Goal: Task Accomplishment & Management: Use online tool/utility

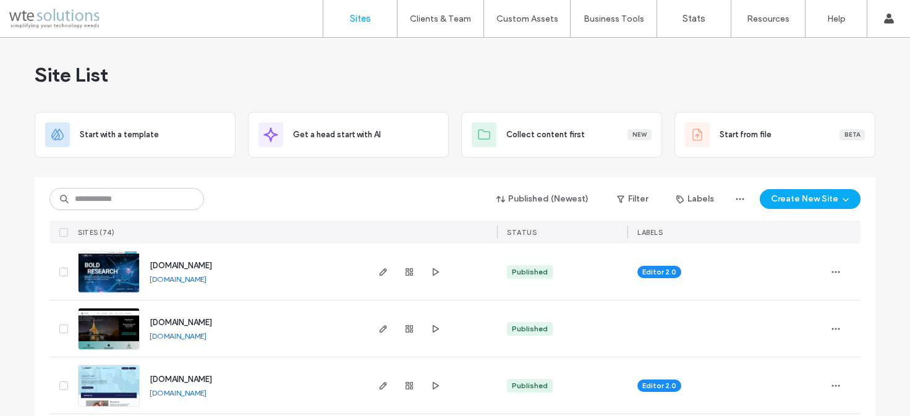
click at [209, 77] on div "Site List" at bounding box center [455, 75] width 840 height 74
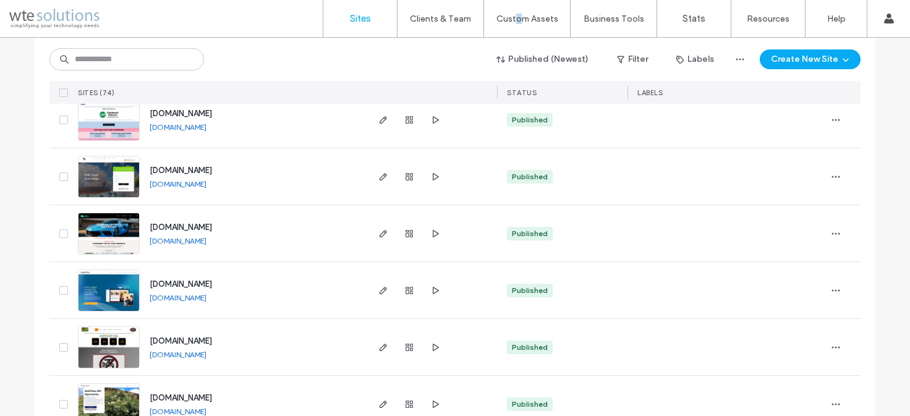
click at [206, 241] on link "[DOMAIN_NAME]" at bounding box center [178, 240] width 57 height 9
click at [381, 232] on use "button" at bounding box center [382, 233] width 7 height 7
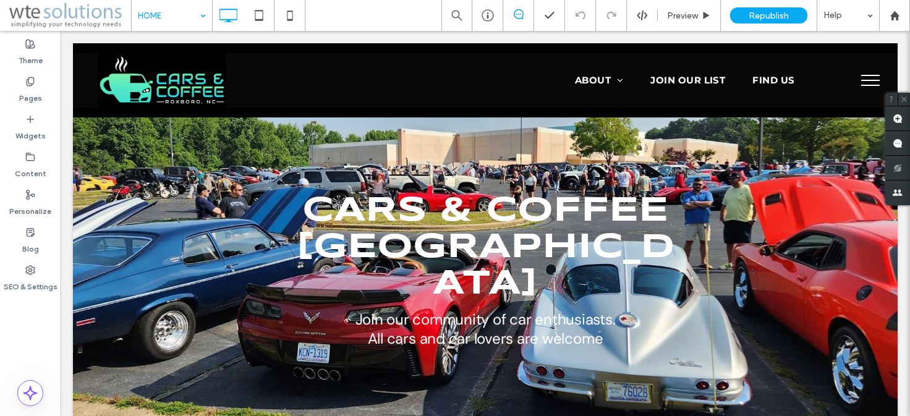
click at [145, 15] on input at bounding box center [169, 15] width 62 height 31
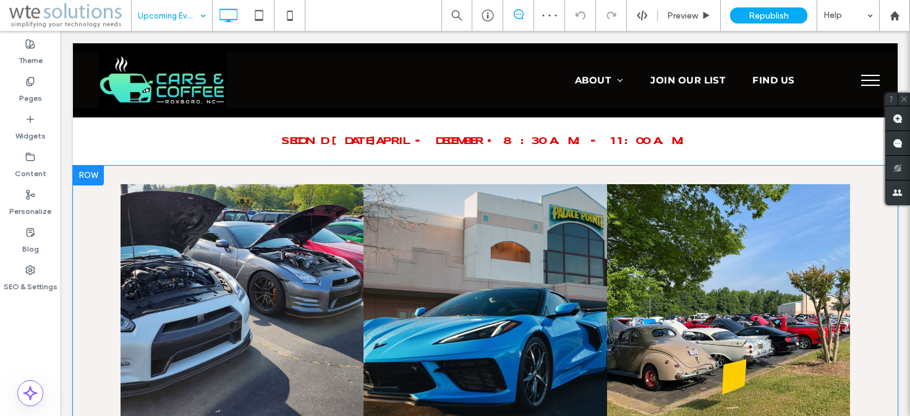
scroll to position [409, 0]
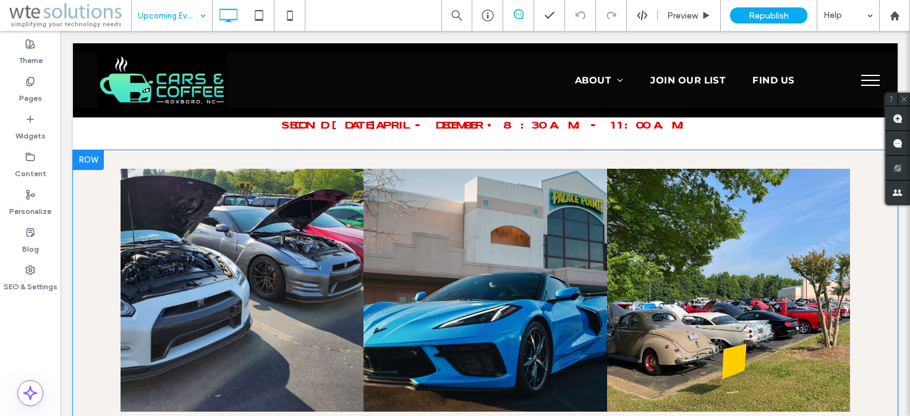
click at [88, 153] on div at bounding box center [88, 160] width 31 height 20
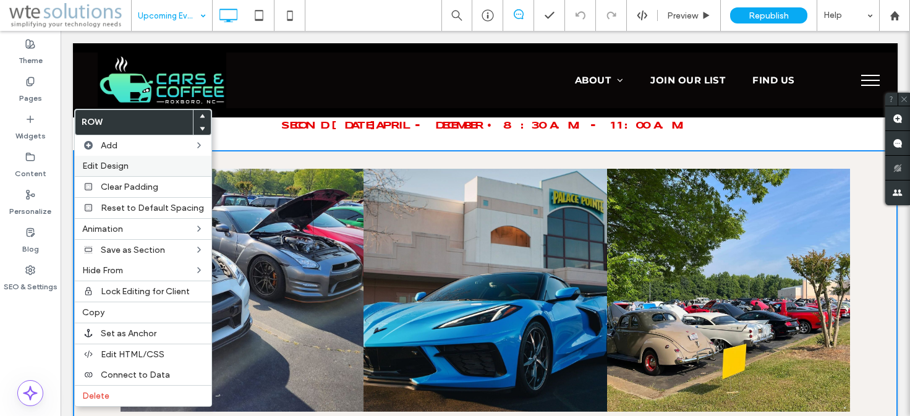
click at [108, 171] on span "Edit Design" at bounding box center [105, 166] width 46 height 11
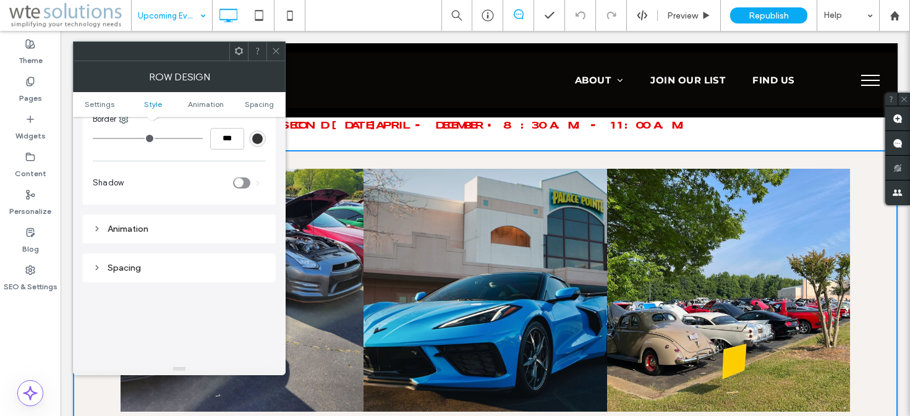
scroll to position [0, 0]
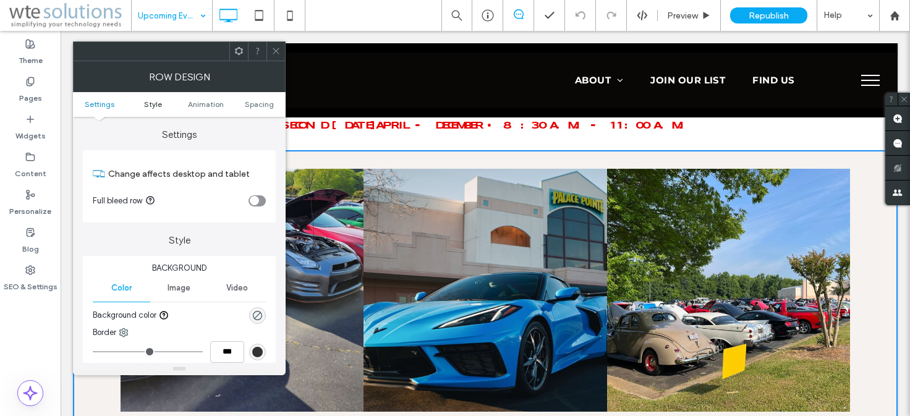
click at [150, 101] on span "Style" at bounding box center [153, 103] width 18 height 9
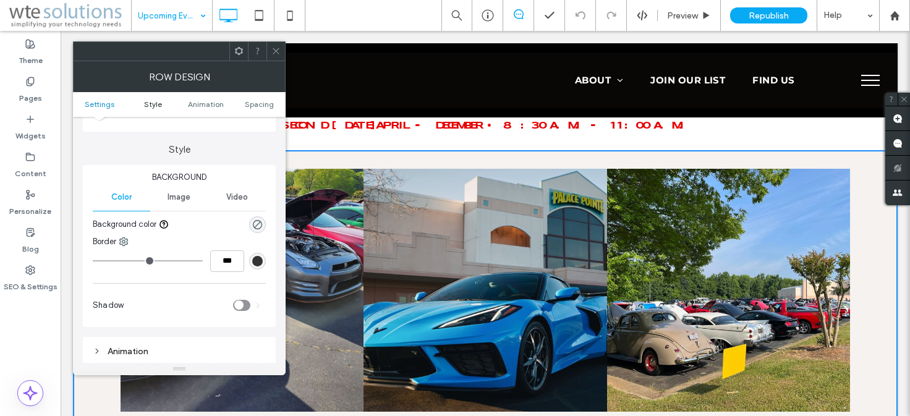
scroll to position [106, 0]
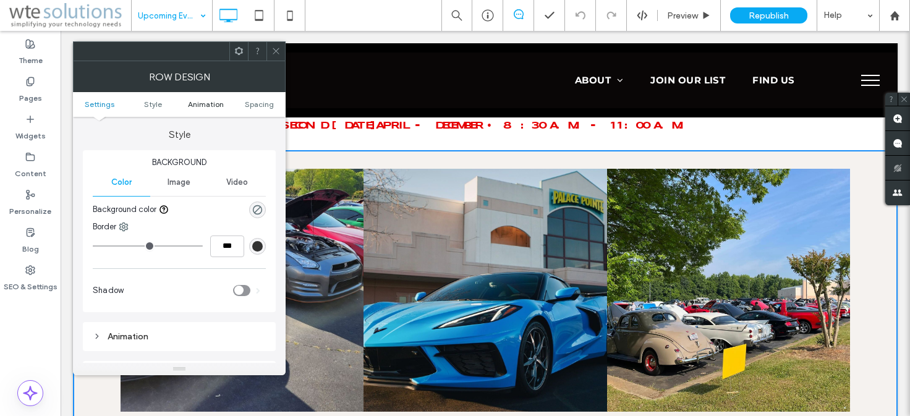
click at [201, 103] on span "Animation" at bounding box center [206, 103] width 36 height 9
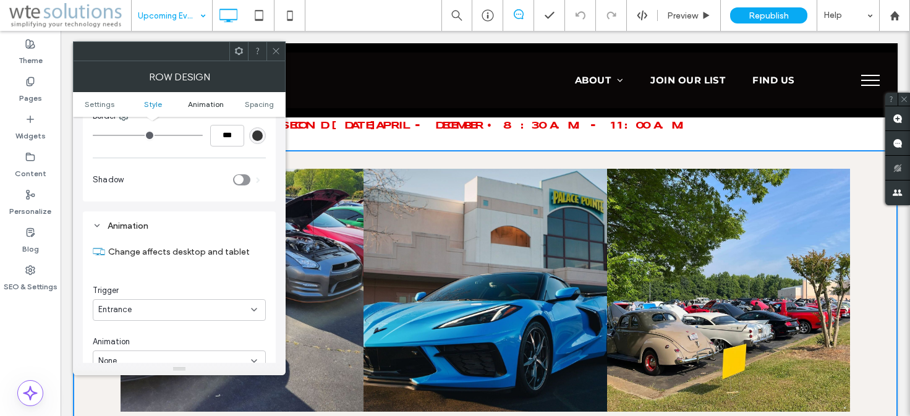
scroll to position [301, 0]
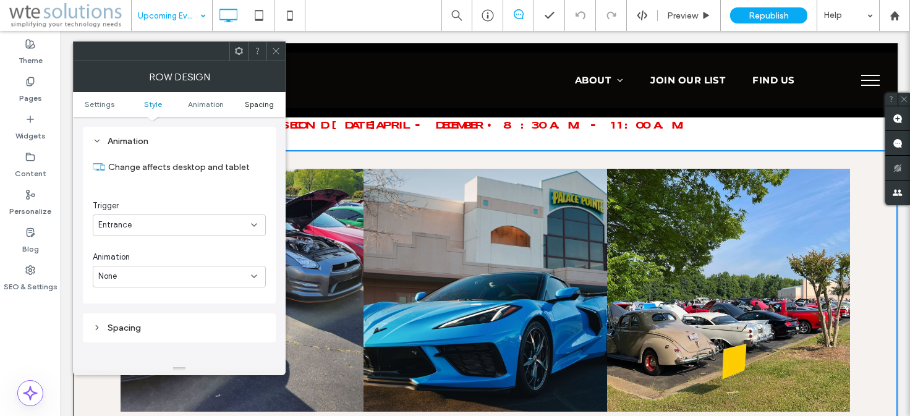
click at [257, 106] on span "Spacing" at bounding box center [259, 103] width 29 height 9
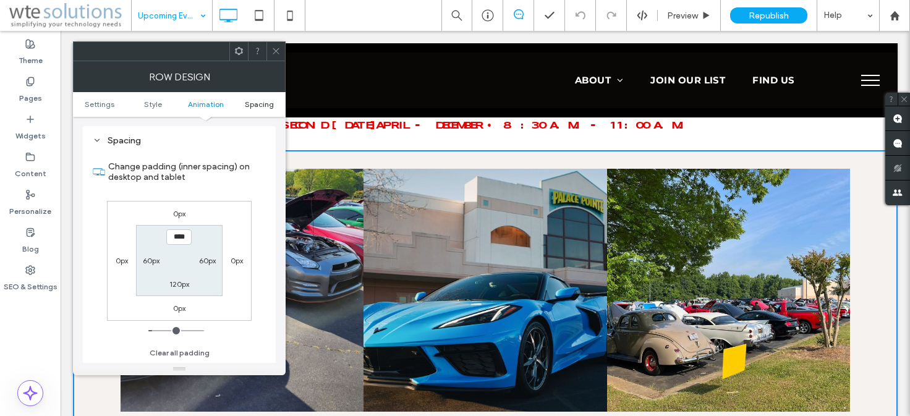
scroll to position [488, 0]
click at [279, 50] on icon at bounding box center [275, 50] width 9 height 9
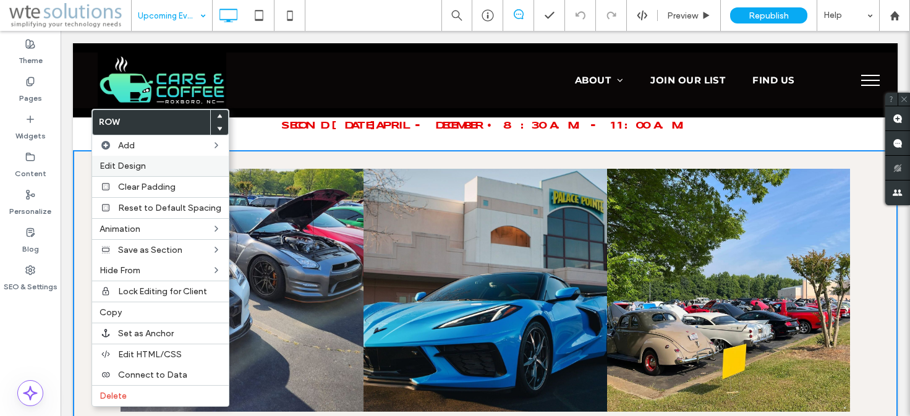
click at [129, 169] on span "Edit Design" at bounding box center [122, 166] width 46 height 11
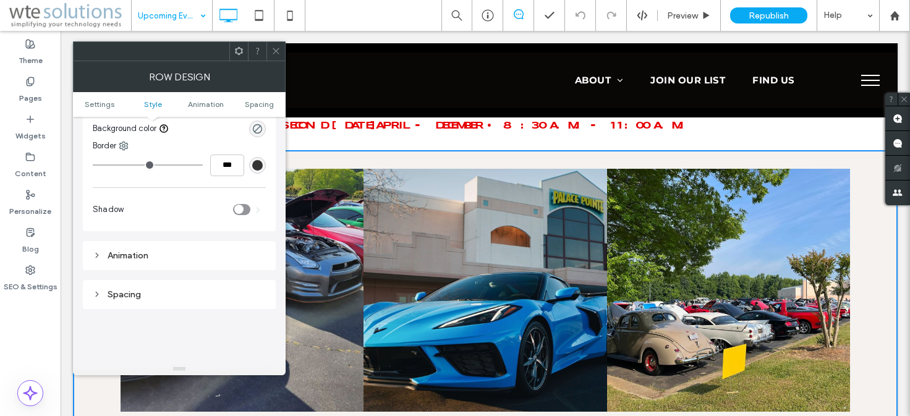
scroll to position [0, 0]
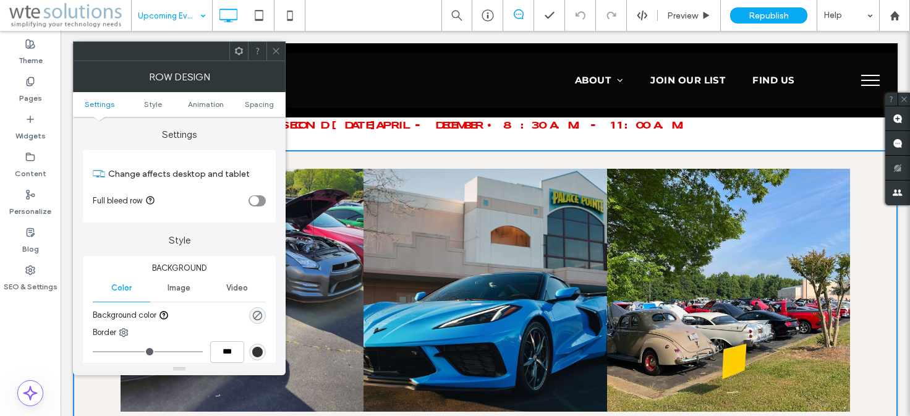
click at [239, 50] on icon at bounding box center [238, 50] width 9 height 9
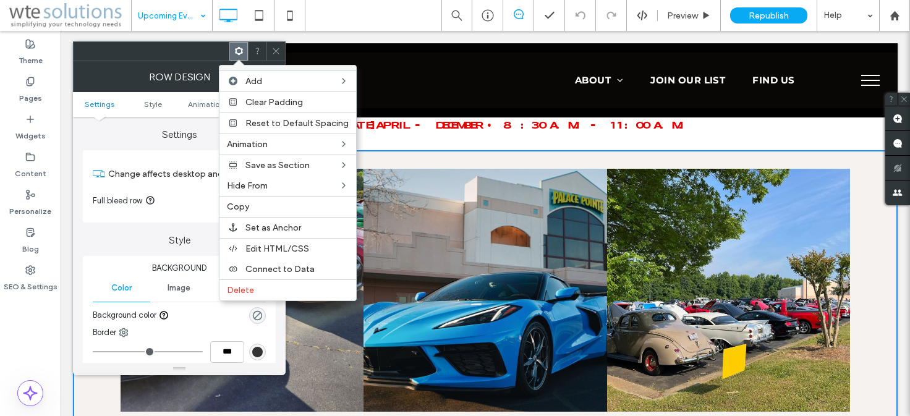
click at [193, 50] on div at bounding box center [152, 51] width 156 height 19
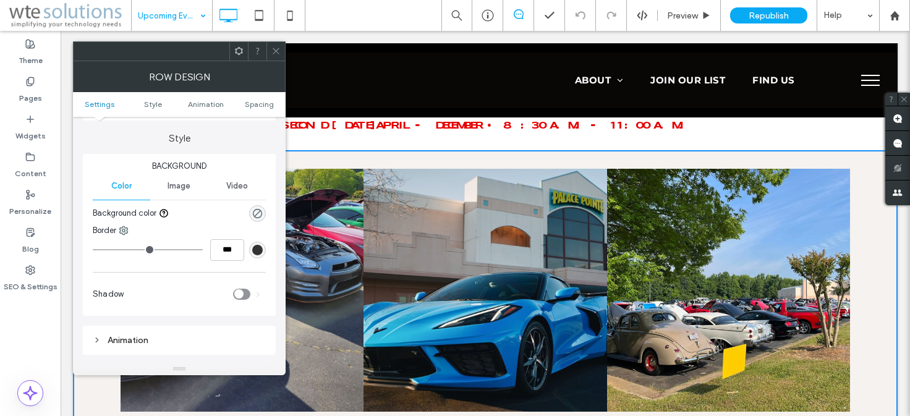
scroll to position [103, 0]
click at [176, 187] on span "Image" at bounding box center [178, 185] width 23 height 10
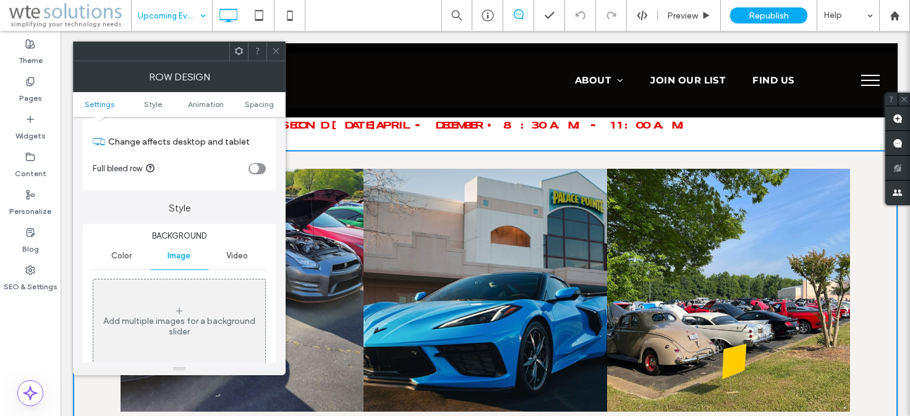
scroll to position [0, 0]
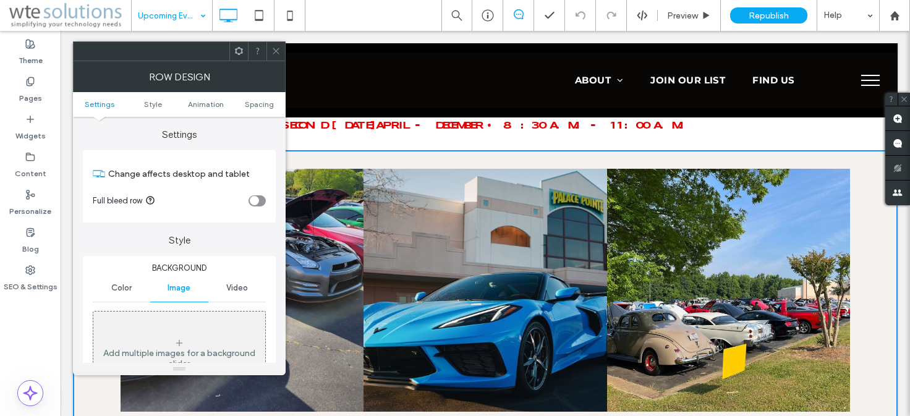
click at [275, 48] on icon at bounding box center [275, 50] width 9 height 9
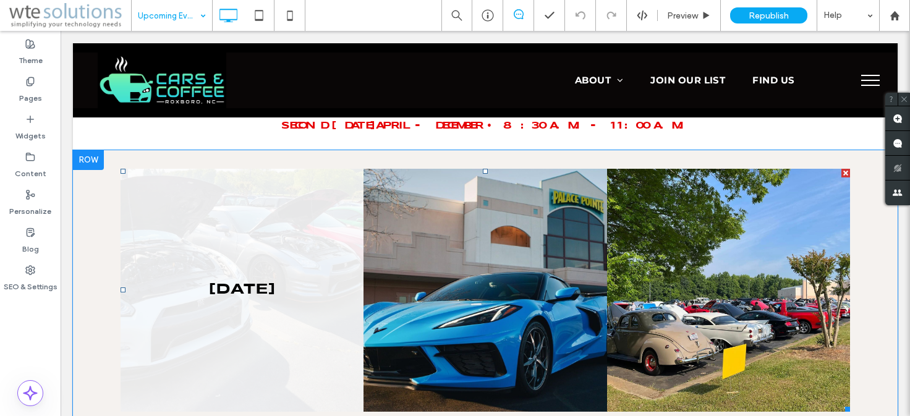
click at [252, 295] on link at bounding box center [242, 290] width 243 height 243
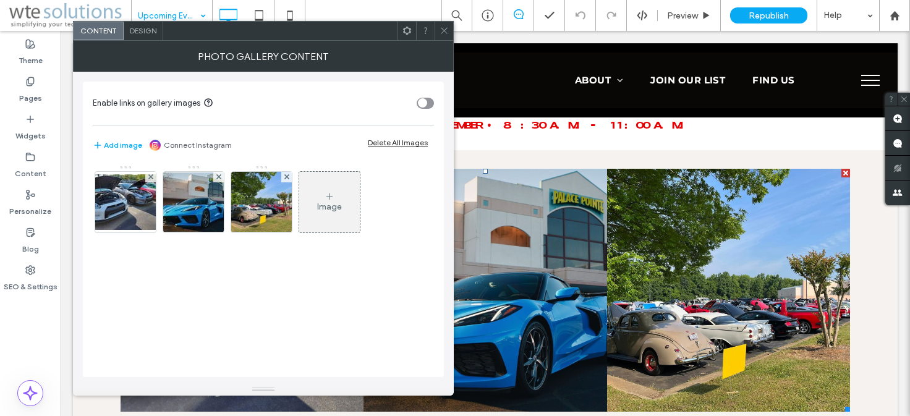
click at [442, 25] on span at bounding box center [443, 31] width 9 height 19
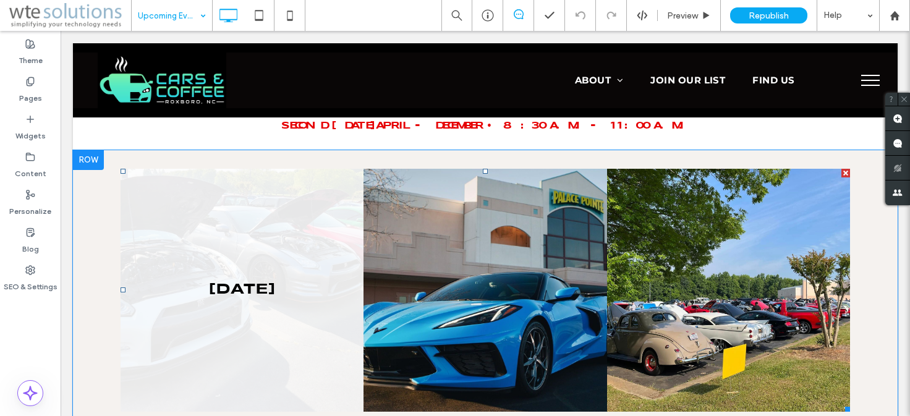
click at [235, 319] on link at bounding box center [242, 290] width 243 height 243
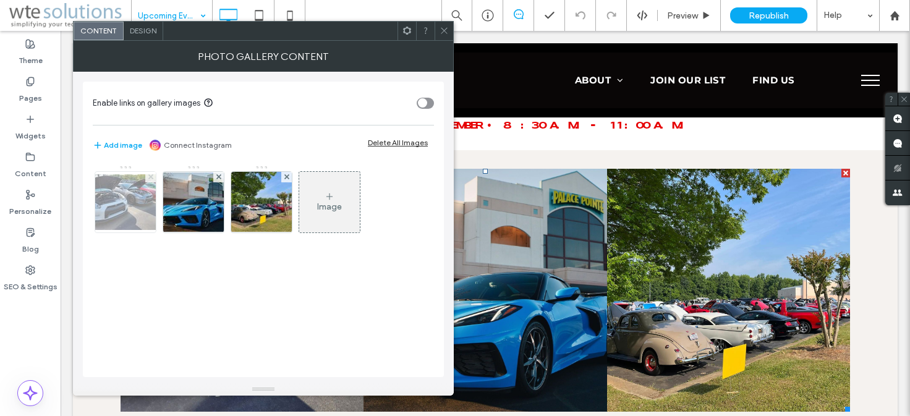
click at [151, 177] on use at bounding box center [150, 176] width 5 height 5
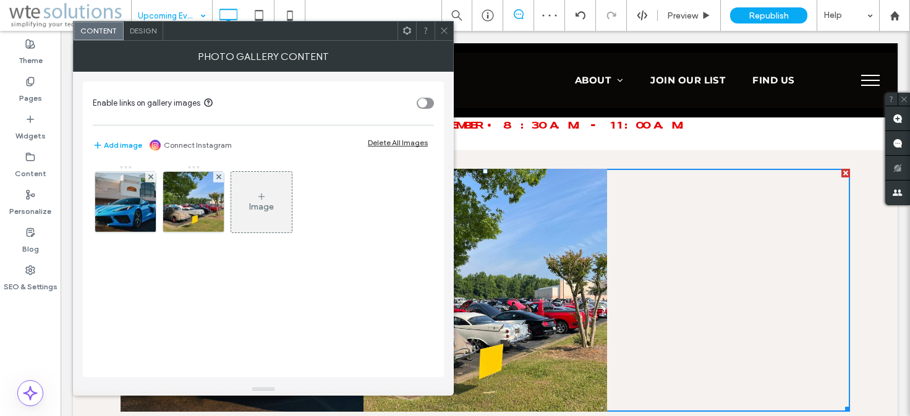
click at [442, 27] on icon at bounding box center [443, 30] width 9 height 9
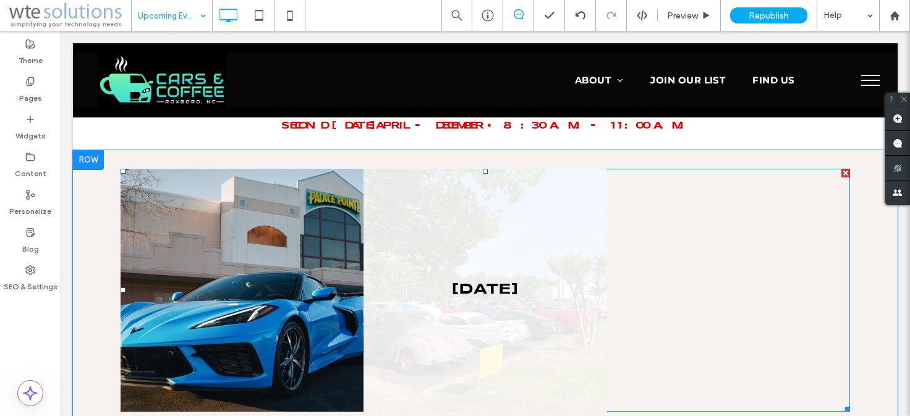
click at [498, 328] on link at bounding box center [484, 290] width 243 height 243
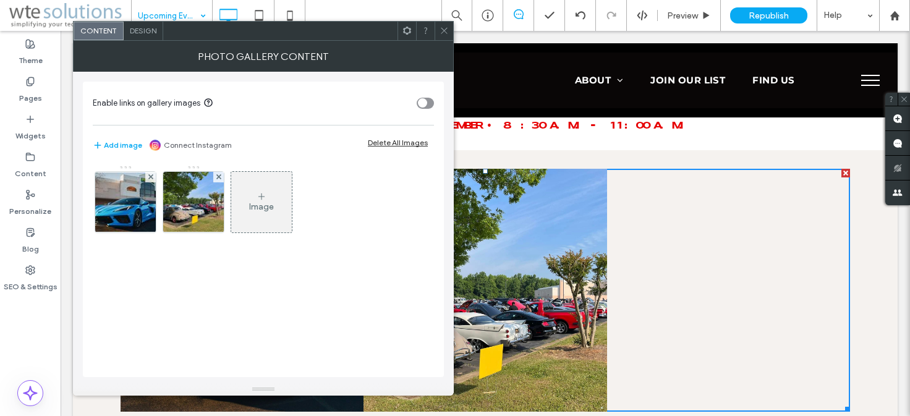
click at [260, 197] on icon at bounding box center [261, 197] width 10 height 10
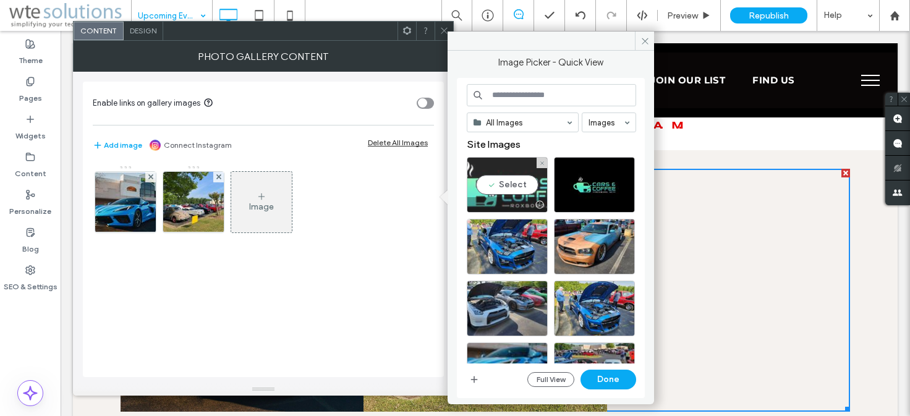
click at [491, 182] on div "Select" at bounding box center [507, 185] width 81 height 56
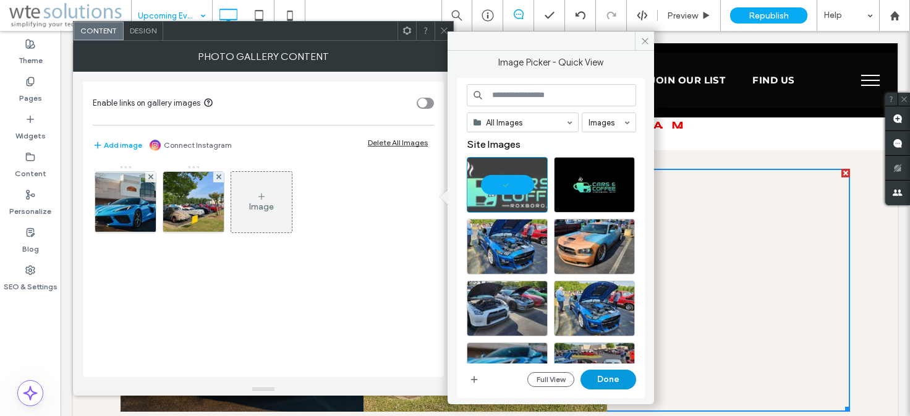
click at [606, 379] on button "Done" at bounding box center [608, 380] width 56 height 20
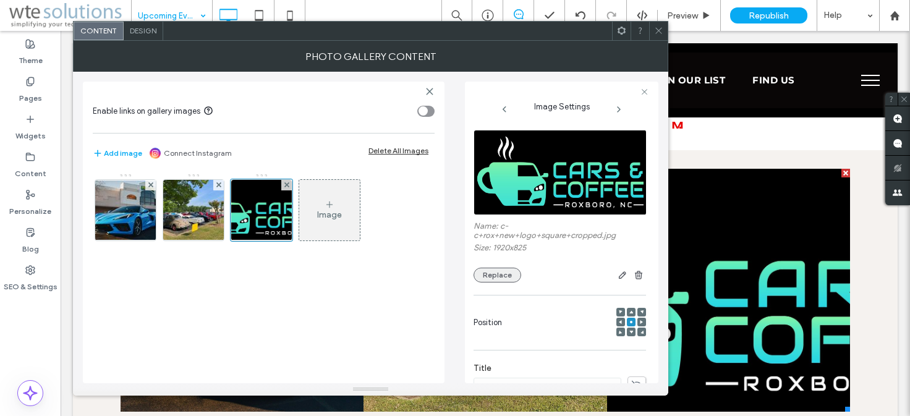
click at [497, 274] on button "Replace" at bounding box center [497, 275] width 48 height 15
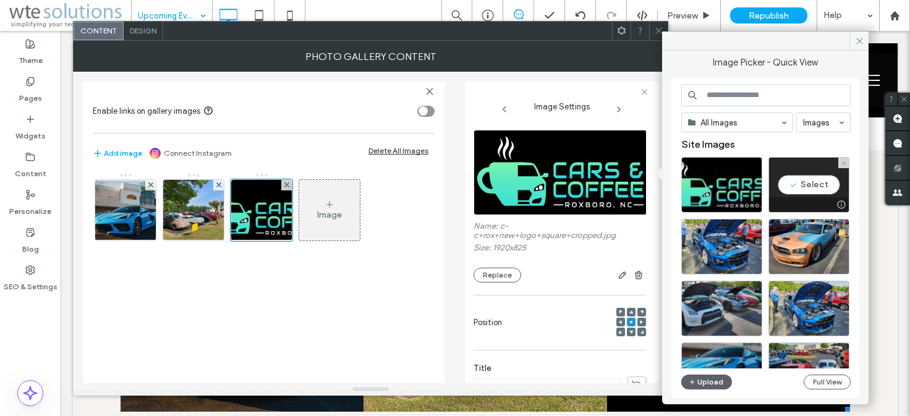
click at [809, 181] on div "Select" at bounding box center [808, 185] width 81 height 56
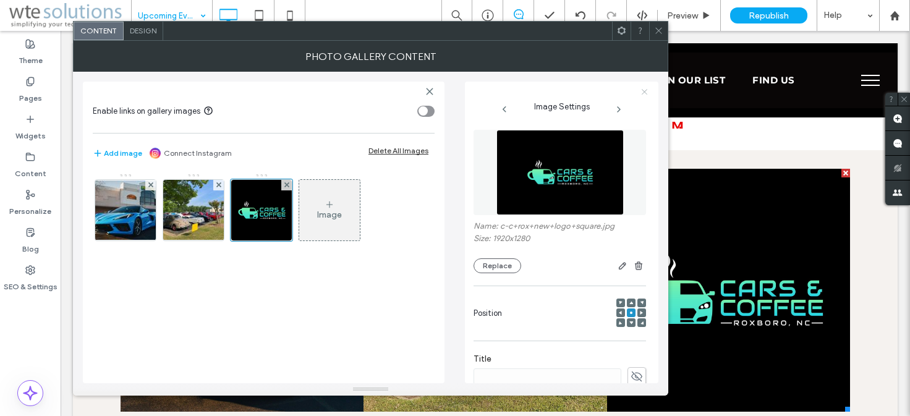
click at [641, 92] on icon at bounding box center [644, 92] width 8 height 8
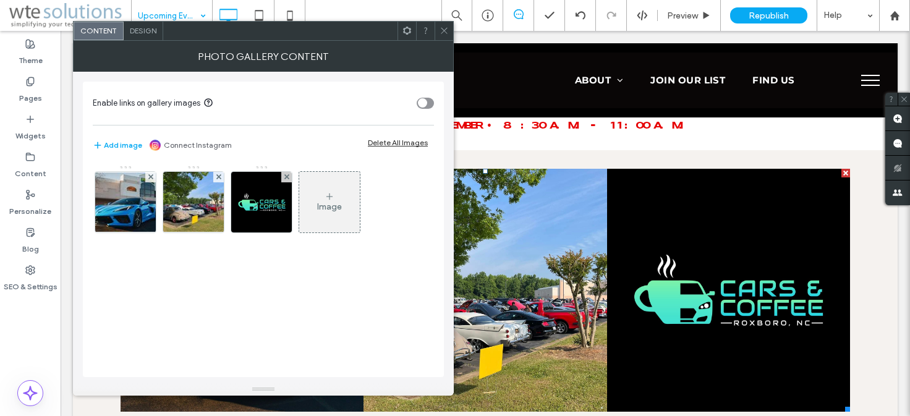
click at [443, 32] on use at bounding box center [444, 31] width 6 height 6
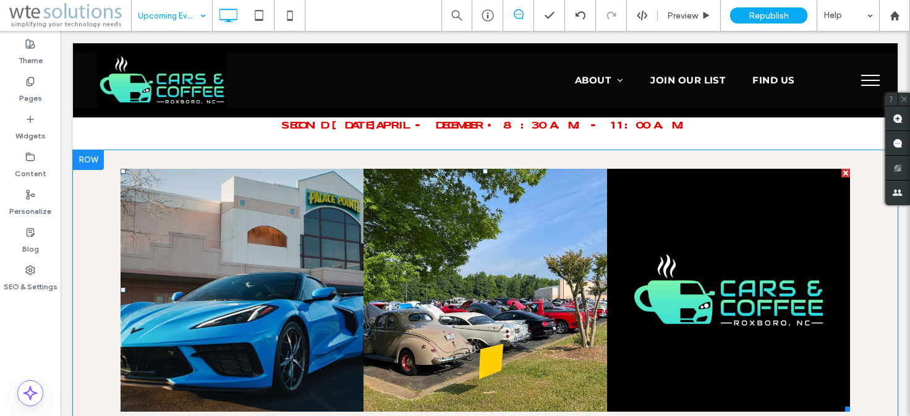
click at [734, 292] on link at bounding box center [728, 290] width 243 height 243
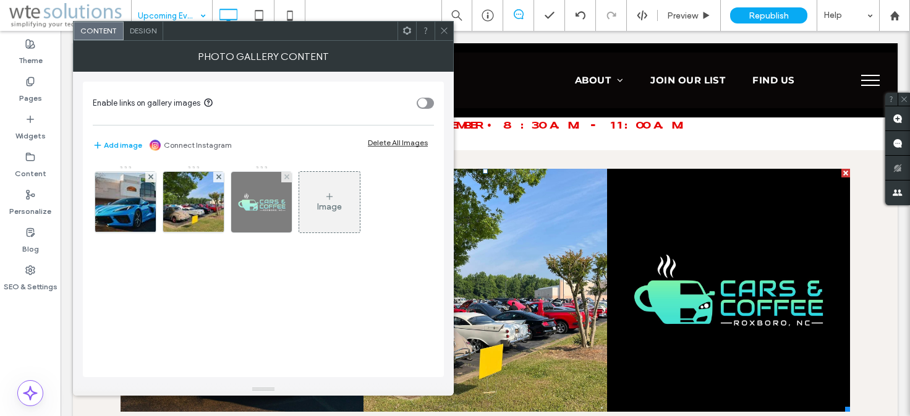
click at [261, 206] on img at bounding box center [261, 202] width 91 height 61
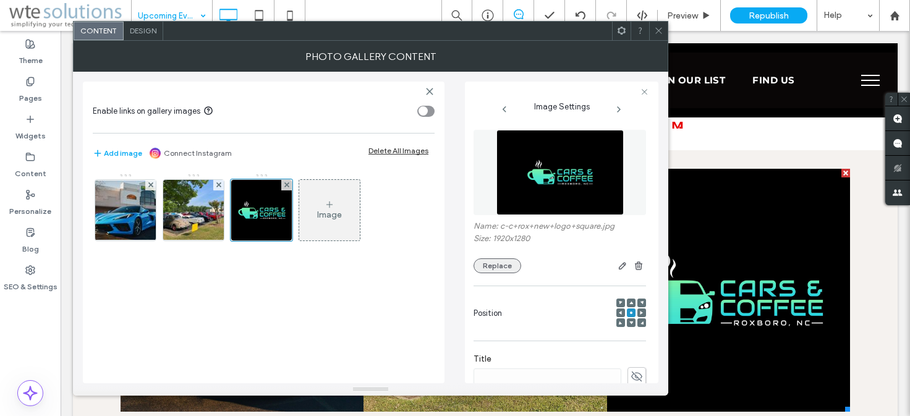
click at [487, 263] on button "Replace" at bounding box center [497, 265] width 48 height 15
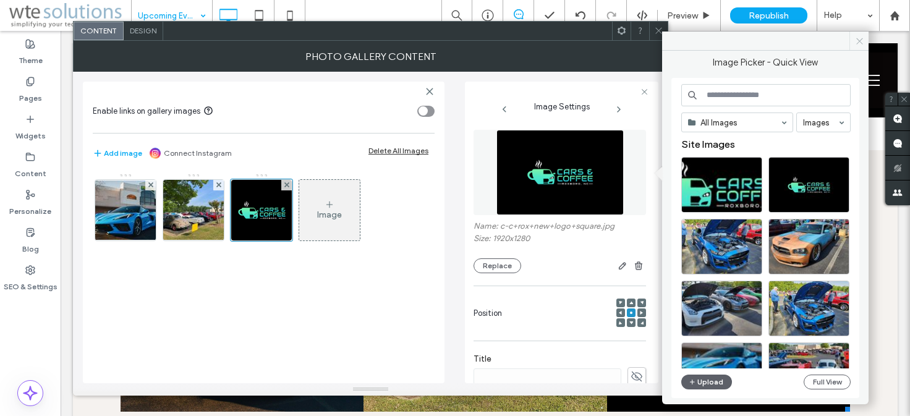
click at [860, 38] on icon at bounding box center [859, 40] width 9 height 9
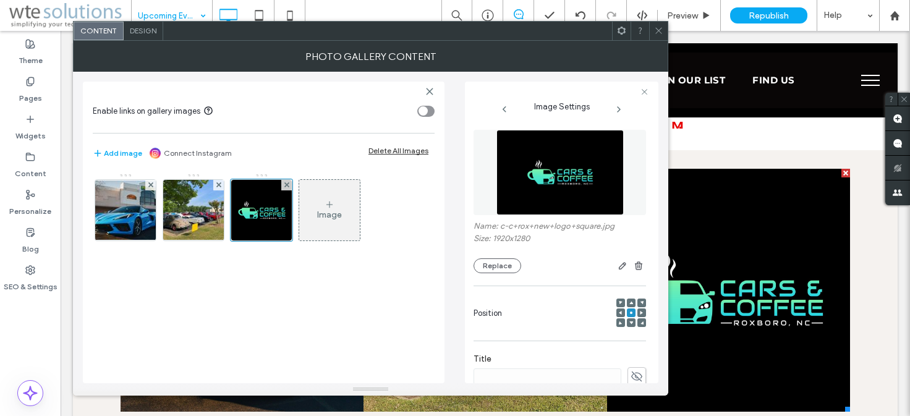
click at [658, 25] on span at bounding box center [658, 31] width 9 height 19
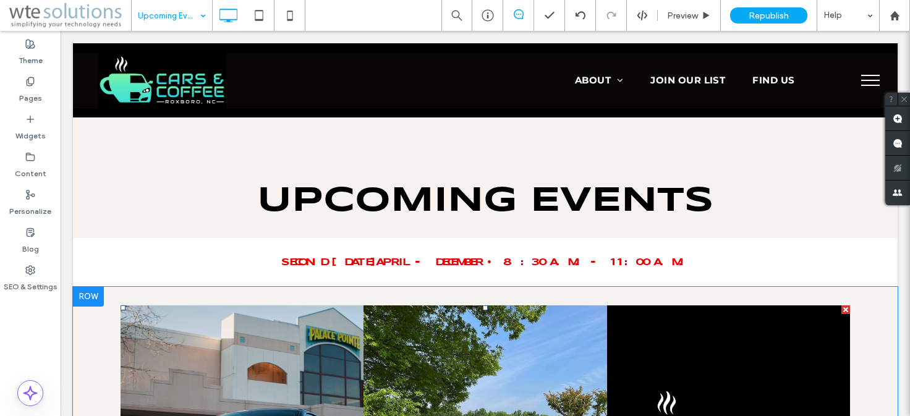
scroll to position [409, 0]
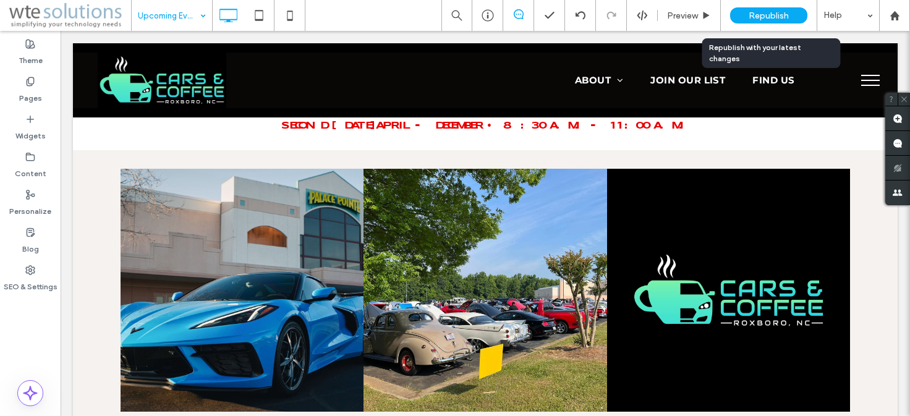
click at [763, 14] on span "Republish" at bounding box center [768, 16] width 40 height 11
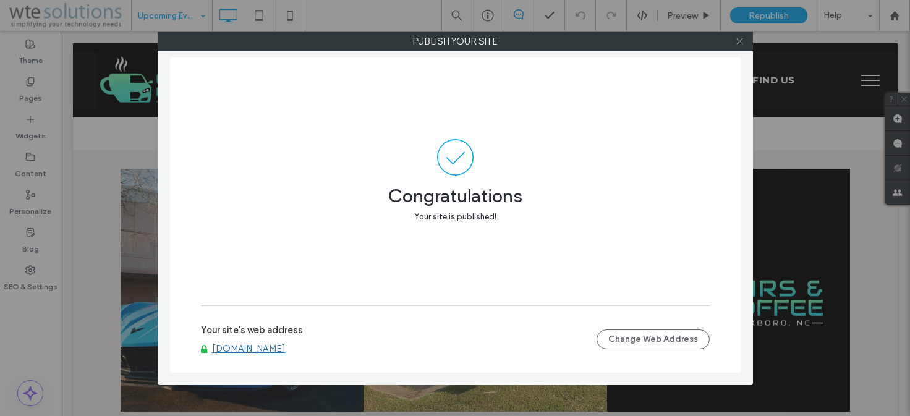
click at [737, 38] on icon at bounding box center [739, 40] width 9 height 9
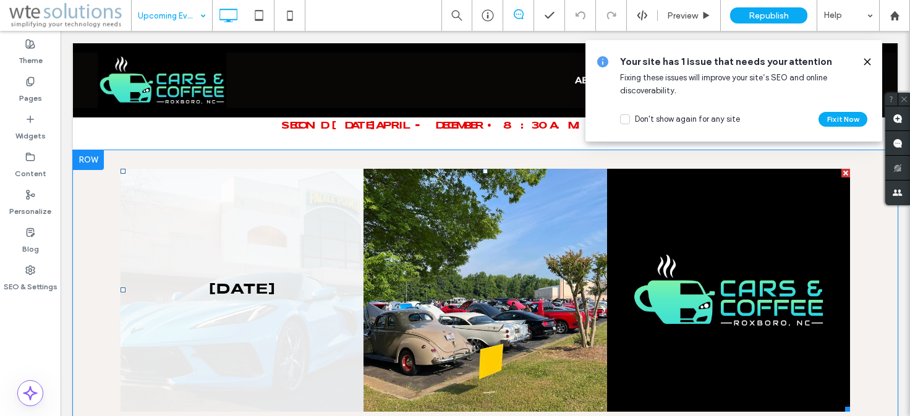
click at [230, 298] on link at bounding box center [242, 290] width 243 height 243
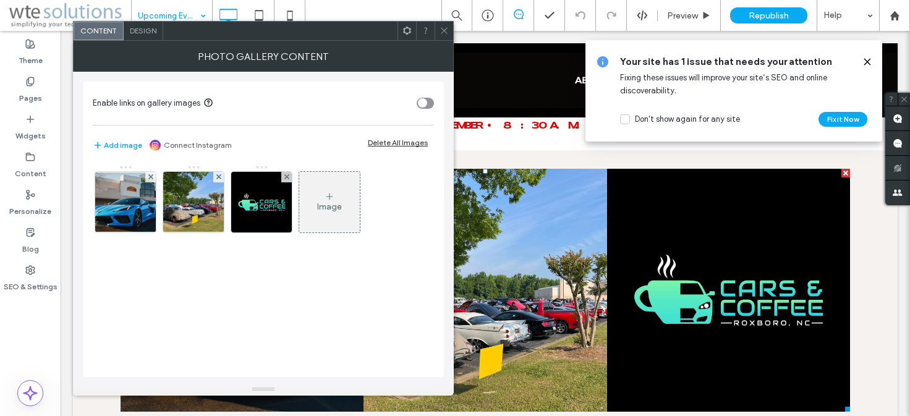
click at [443, 29] on use at bounding box center [444, 31] width 6 height 6
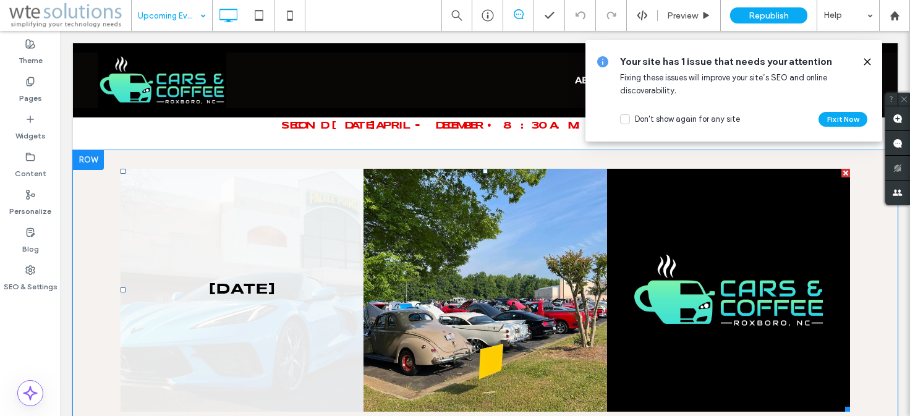
click at [262, 249] on link at bounding box center [242, 290] width 243 height 243
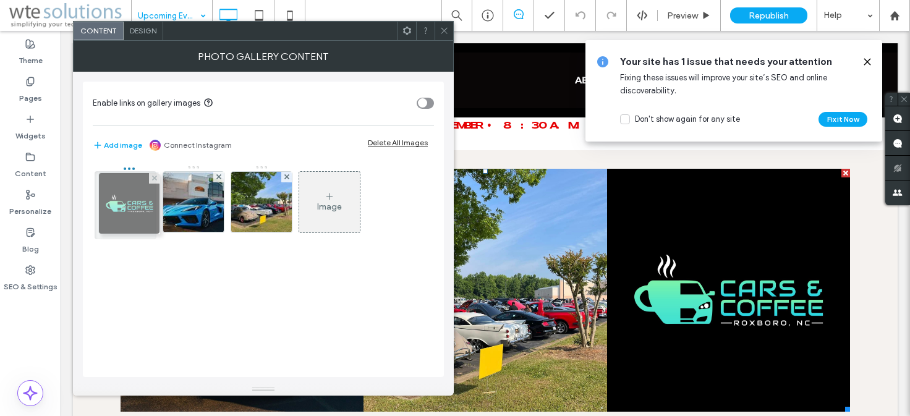
drag, startPoint x: 239, startPoint y: 210, endPoint x: 121, endPoint y: 211, distance: 117.4
click at [121, 211] on div "Image" at bounding box center [261, 205] width 340 height 80
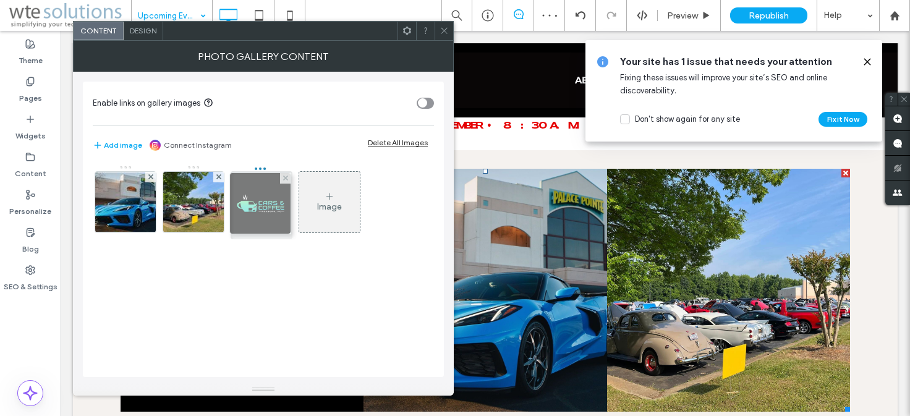
drag, startPoint x: 121, startPoint y: 207, endPoint x: 279, endPoint y: 208, distance: 158.2
click at [279, 208] on div "Image" at bounding box center [261, 205] width 340 height 80
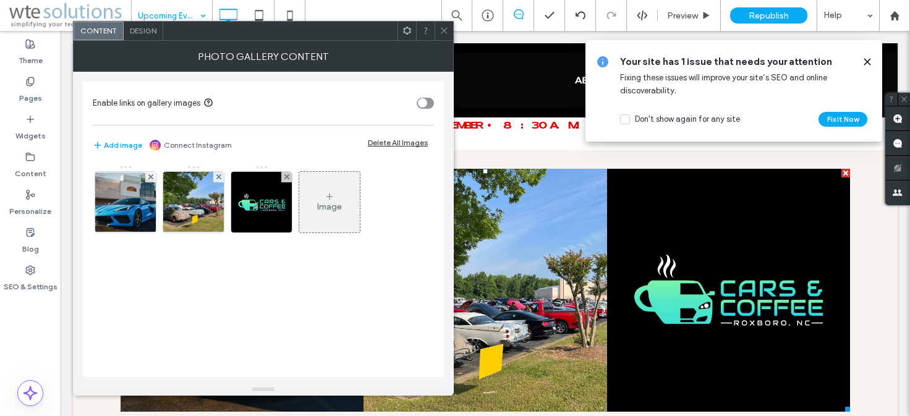
click at [445, 30] on use at bounding box center [444, 31] width 6 height 6
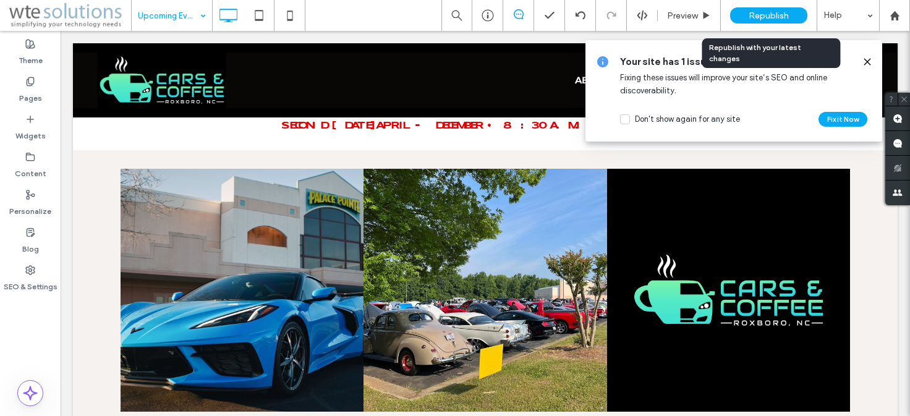
click at [778, 15] on span "Republish" at bounding box center [768, 16] width 40 height 11
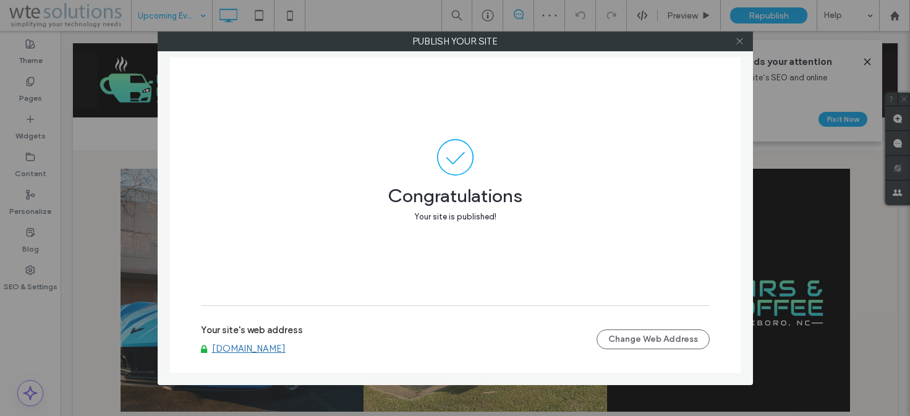
click at [742, 40] on use at bounding box center [739, 41] width 6 height 6
